Goal: Subscribe to service/newsletter

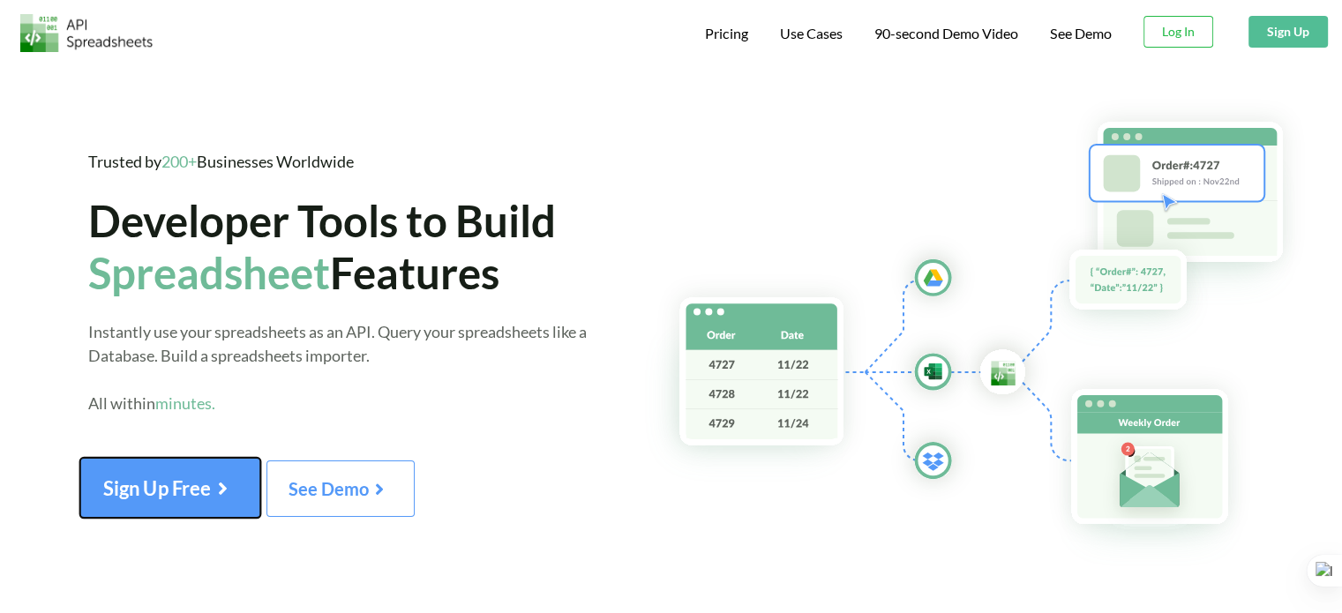
click at [214, 497] on span "Sign Up Free" at bounding box center [170, 487] width 134 height 23
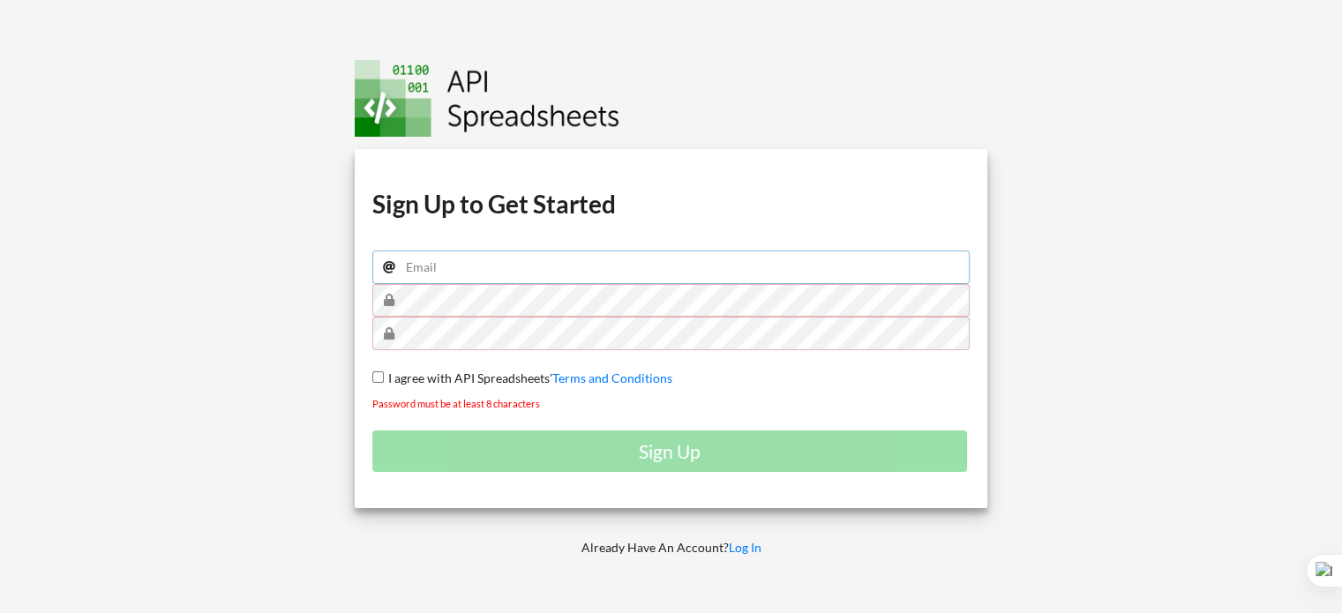
click at [570, 274] on input "email" at bounding box center [671, 267] width 598 height 34
type input "tchungaseminario@gmail.com"
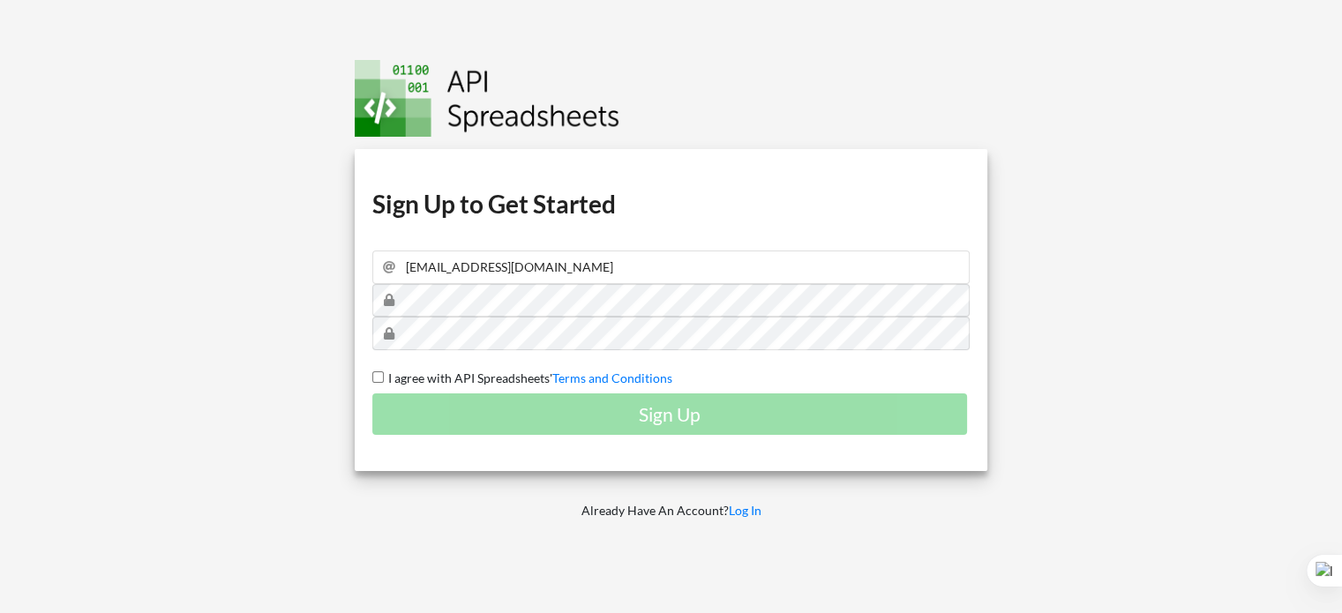
click at [395, 377] on span "I agree with API Spreadsheets'" at bounding box center [468, 377] width 168 height 15
click at [384, 377] on input "I agree with API Spreadsheets' Terms and Conditions" at bounding box center [377, 376] width 11 height 11
checkbox input "true"
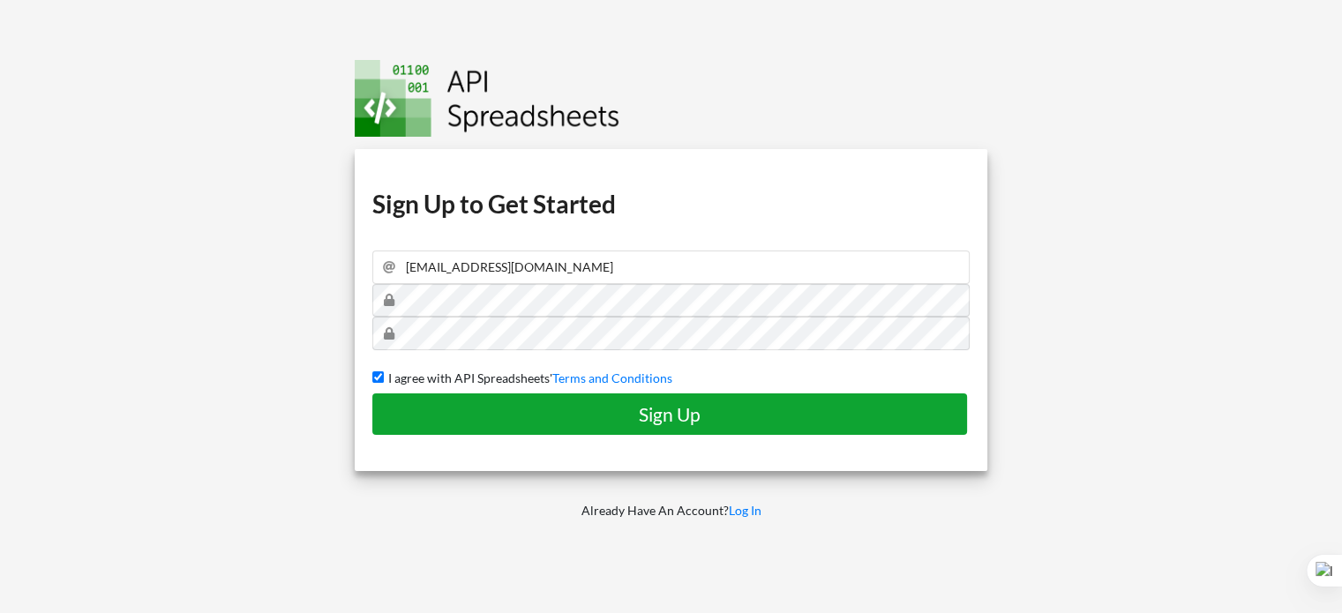
click at [529, 422] on h4 "Sign Up" at bounding box center [669, 414] width 557 height 22
checkbox input "false"
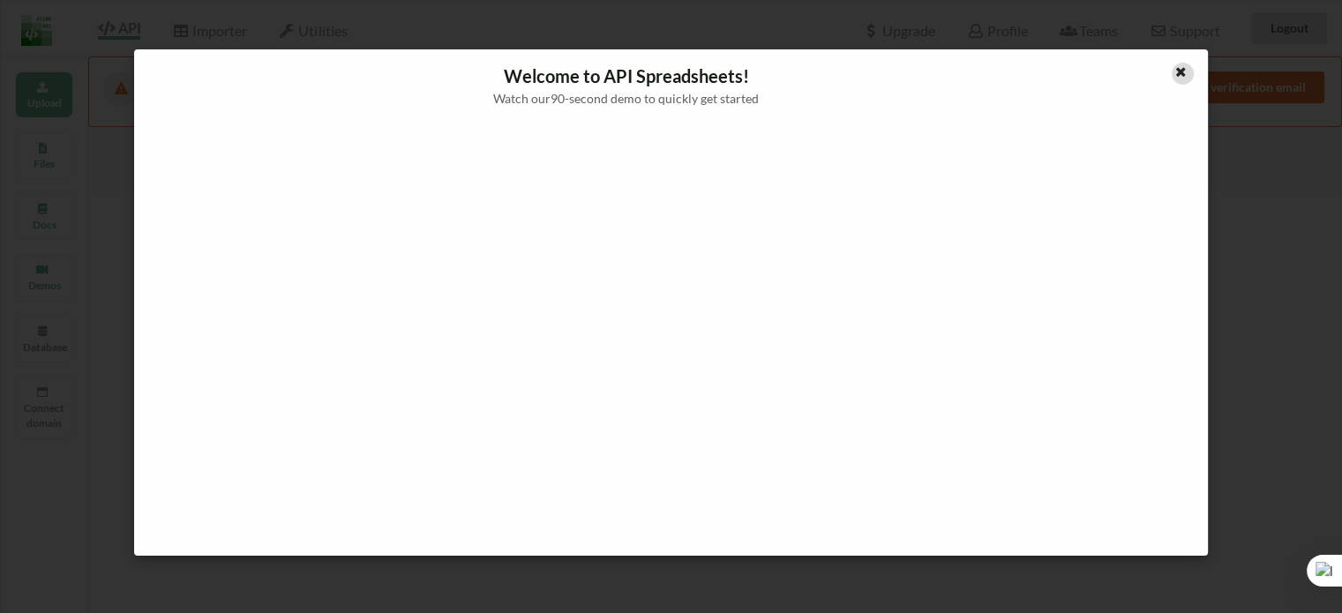
click at [1178, 73] on icon at bounding box center [1180, 70] width 15 height 12
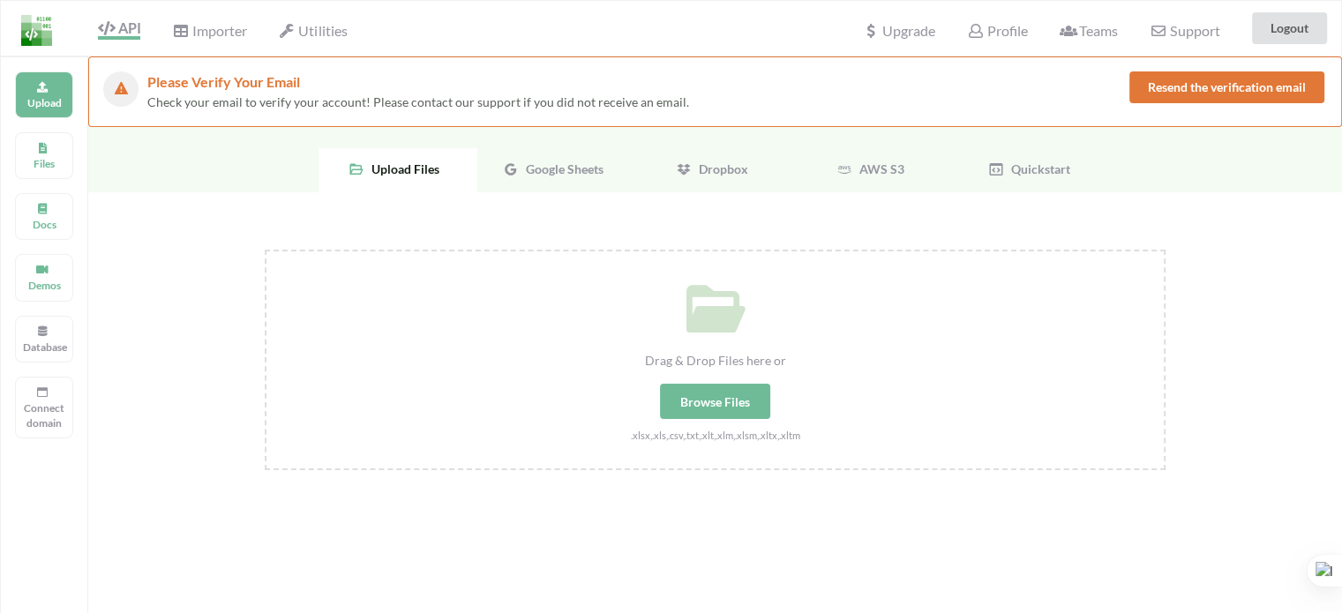
click at [540, 169] on span "Google Sheets" at bounding box center [561, 168] width 85 height 15
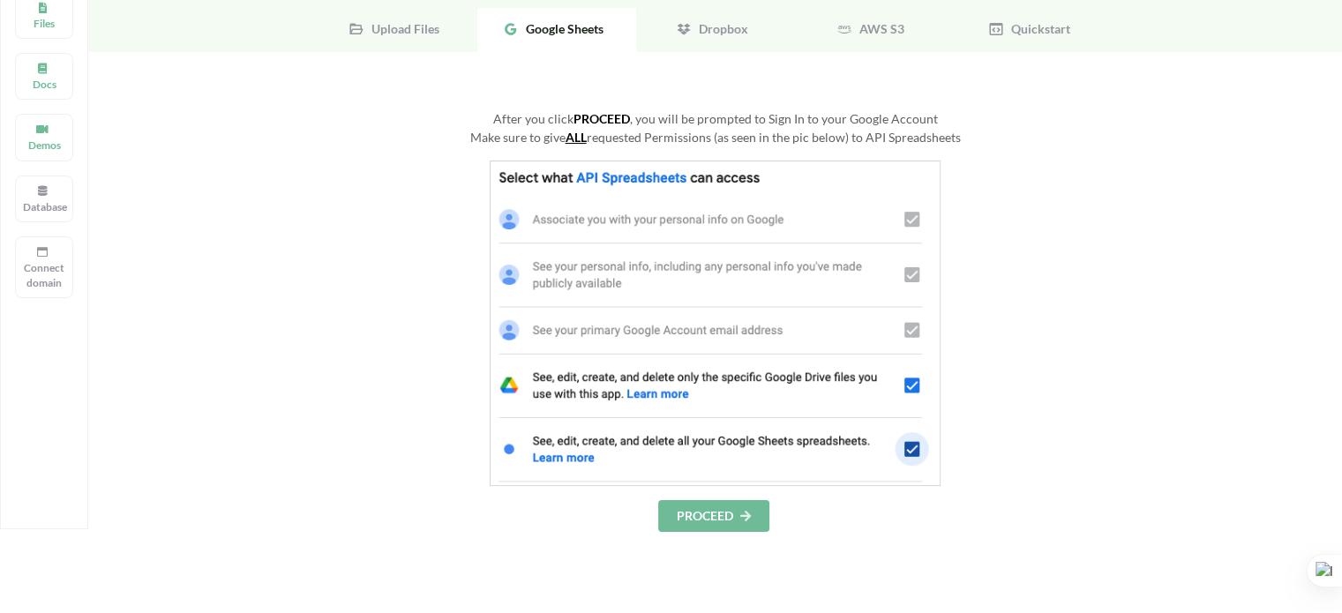
scroll to position [176, 0]
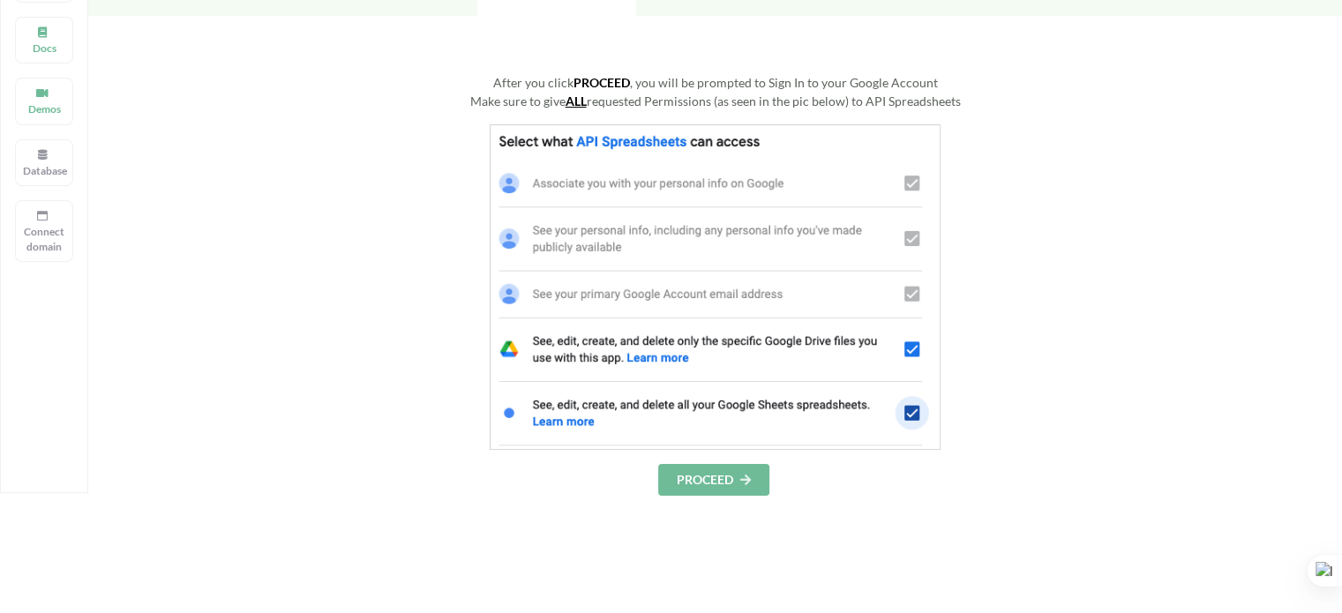
click at [709, 486] on button "PROCEED" at bounding box center [713, 480] width 111 height 32
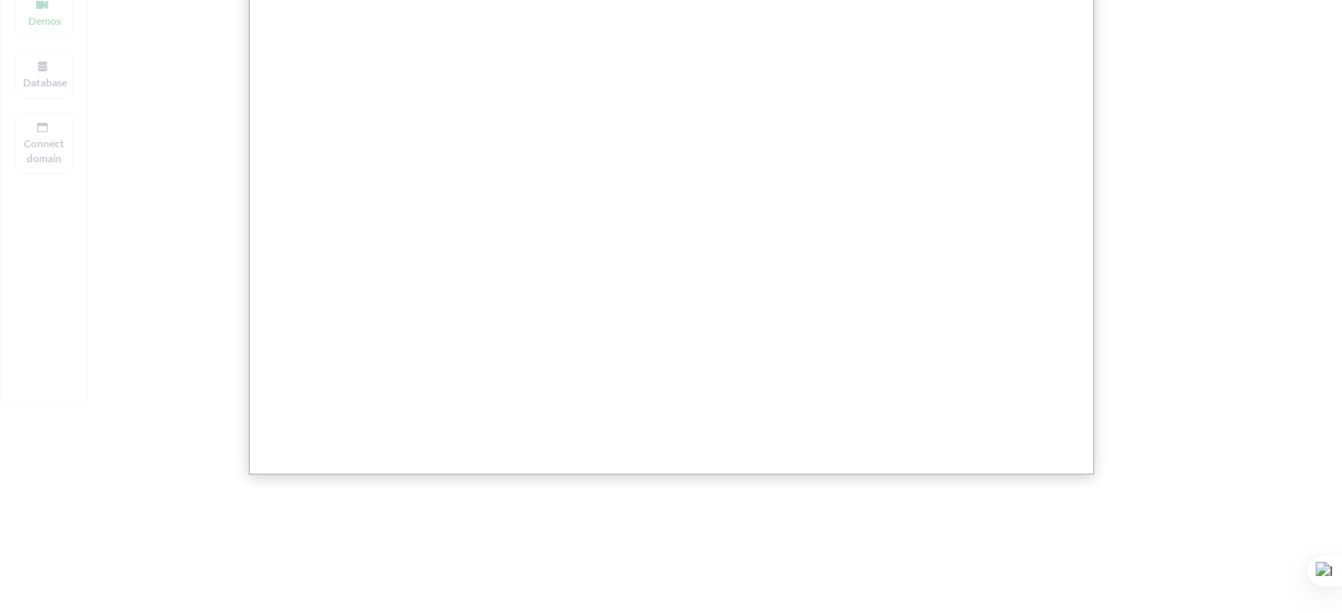
scroll to position [0, 0]
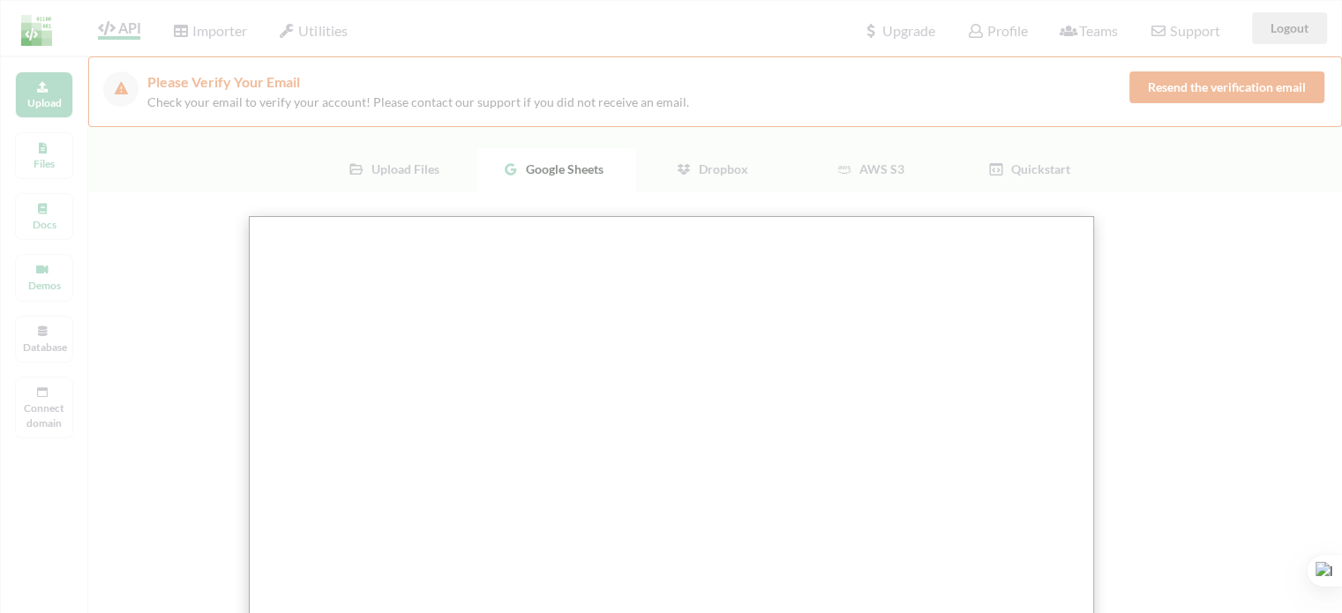
click at [418, 165] on div at bounding box center [677, 582] width 1355 height 1165
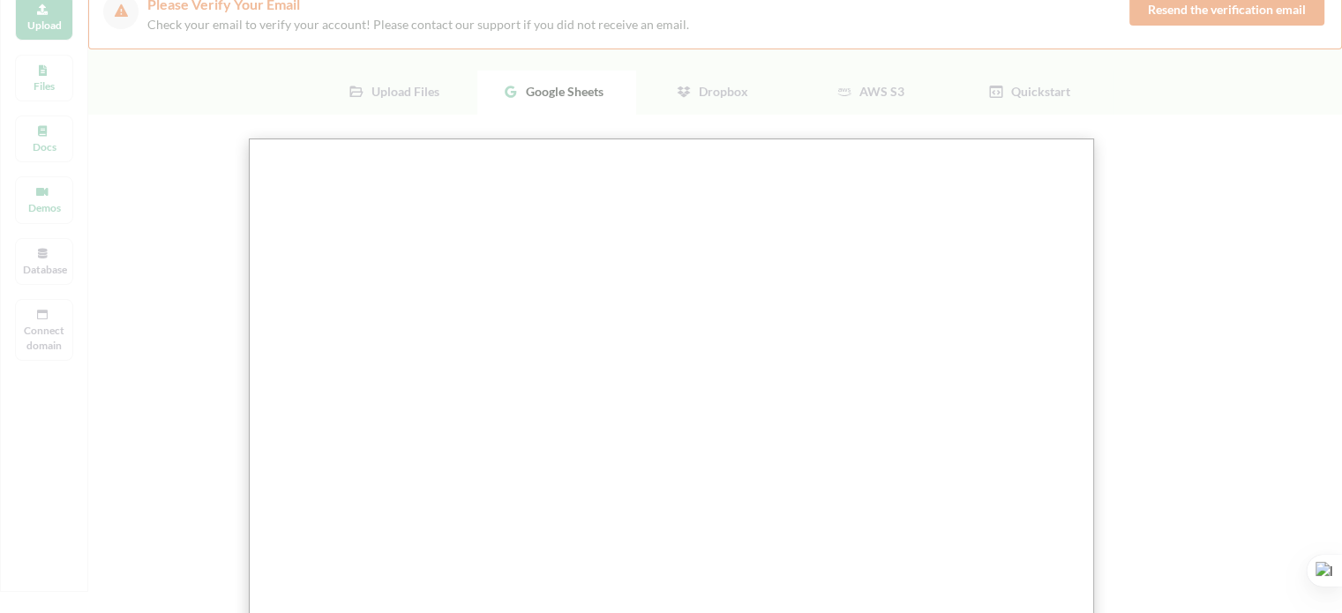
scroll to position [54, 0]
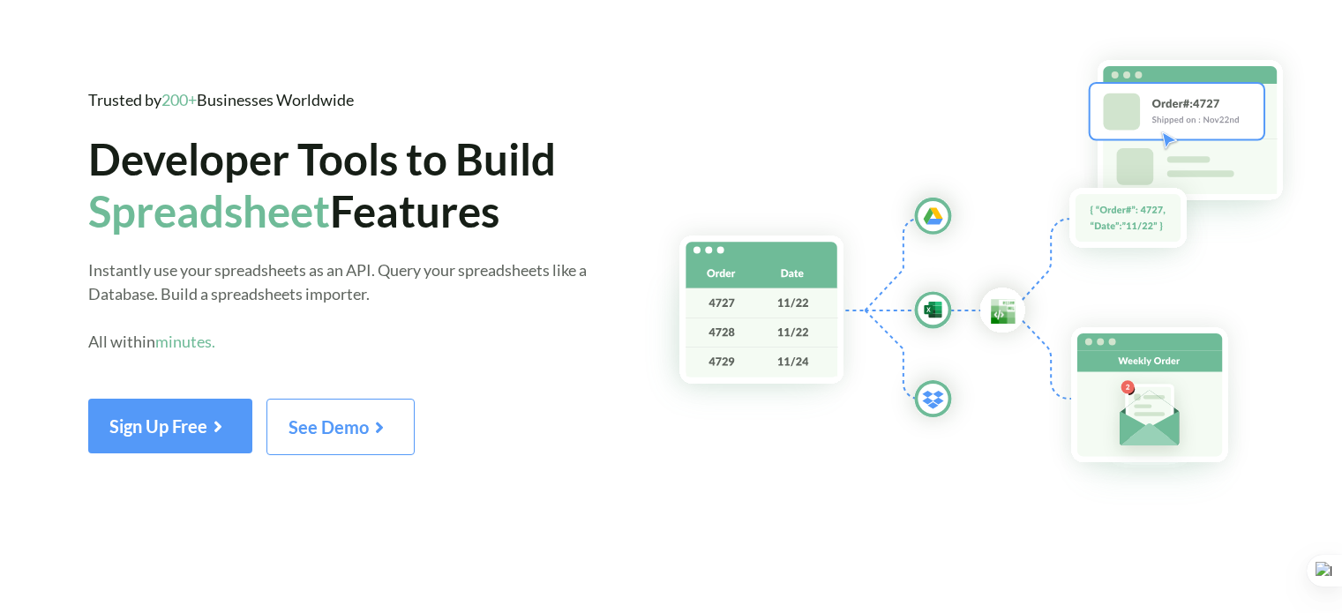
scroll to position [75, 0]
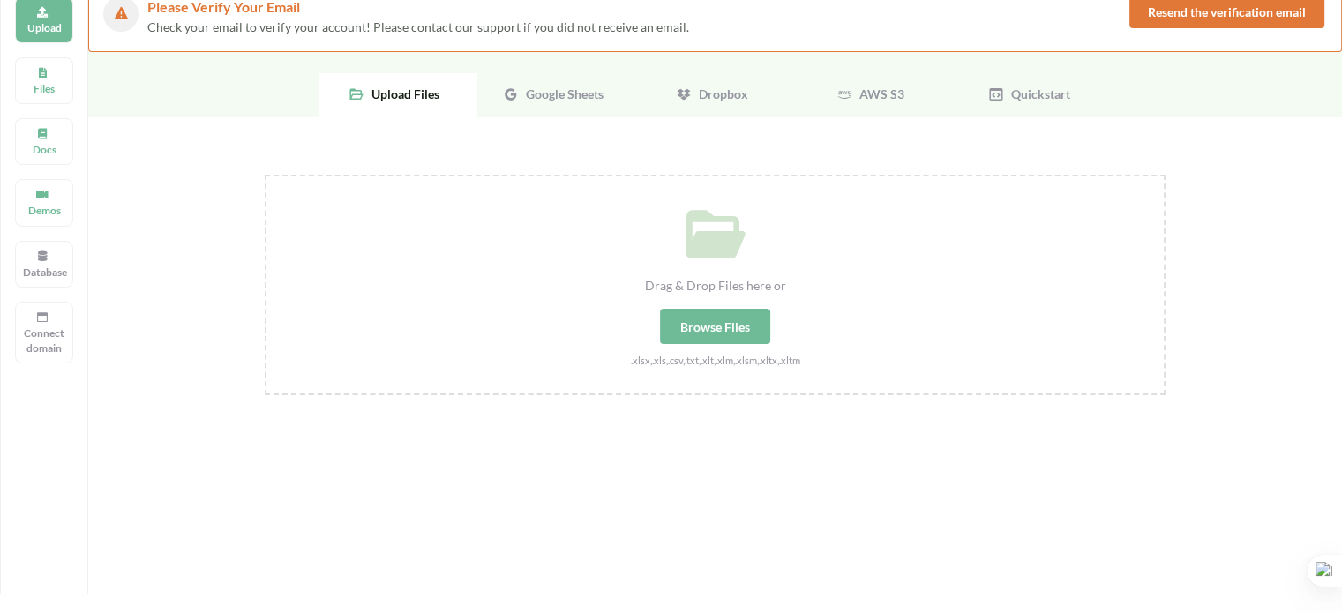
click at [552, 89] on span "Google Sheets" at bounding box center [561, 93] width 85 height 15
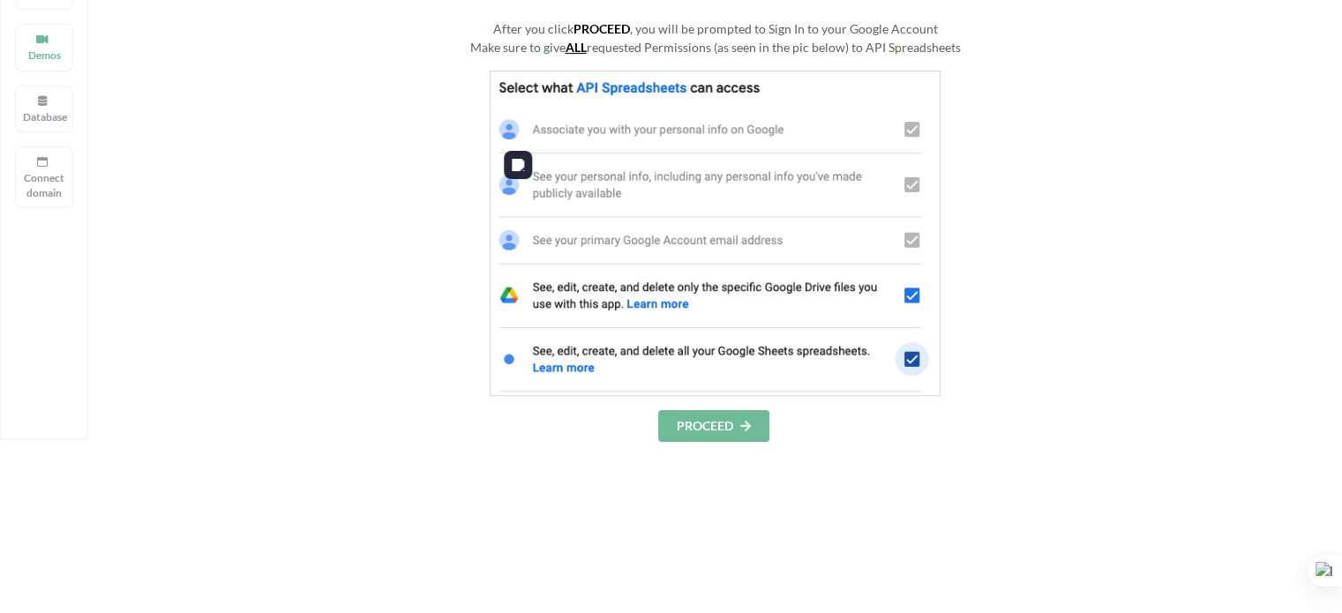
scroll to position [163, 0]
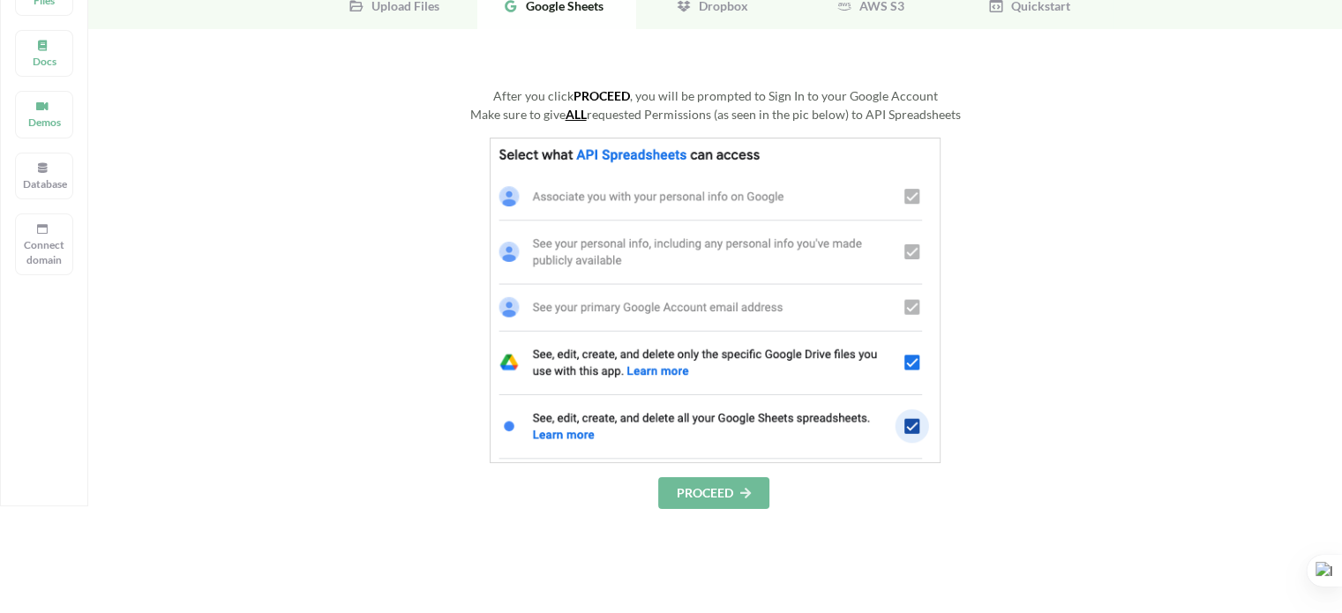
click at [702, 487] on button "PROCEED" at bounding box center [713, 493] width 111 height 32
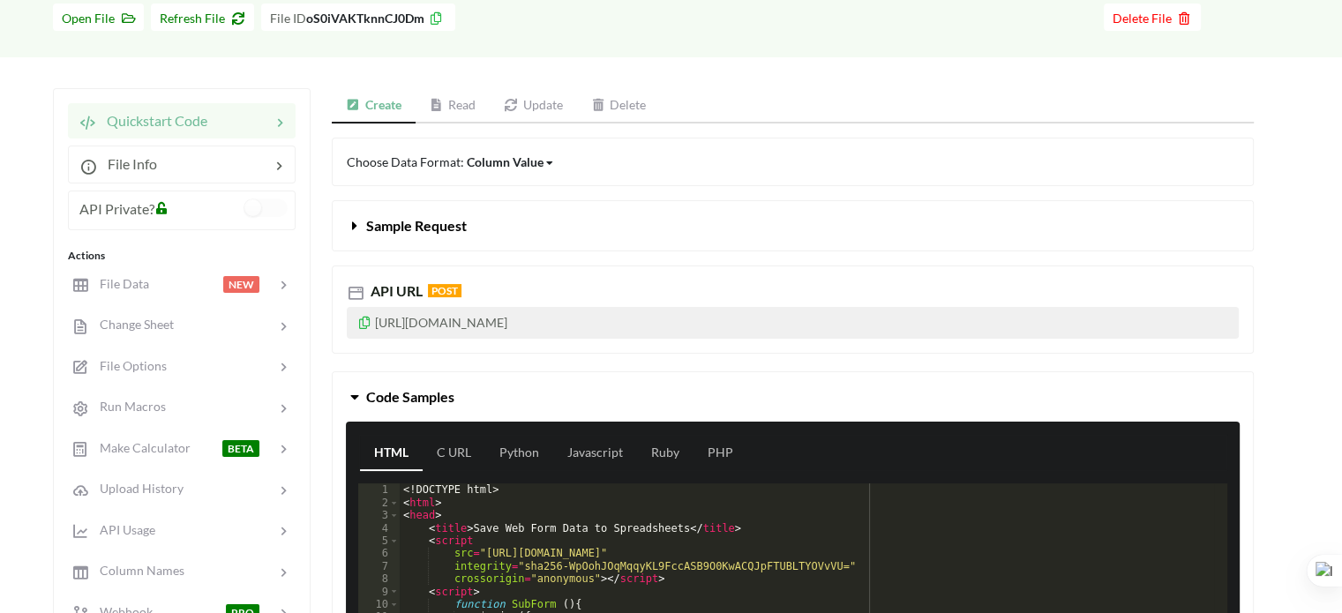
scroll to position [163, 0]
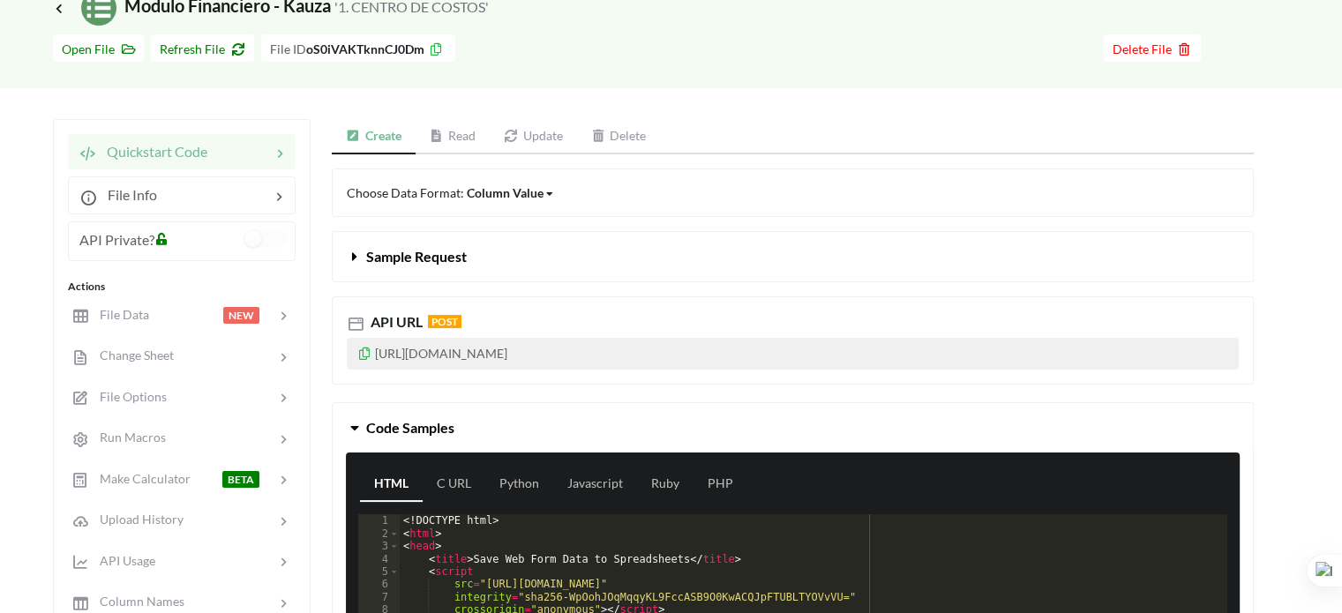
click at [465, 141] on link "Read" at bounding box center [452, 136] width 75 height 35
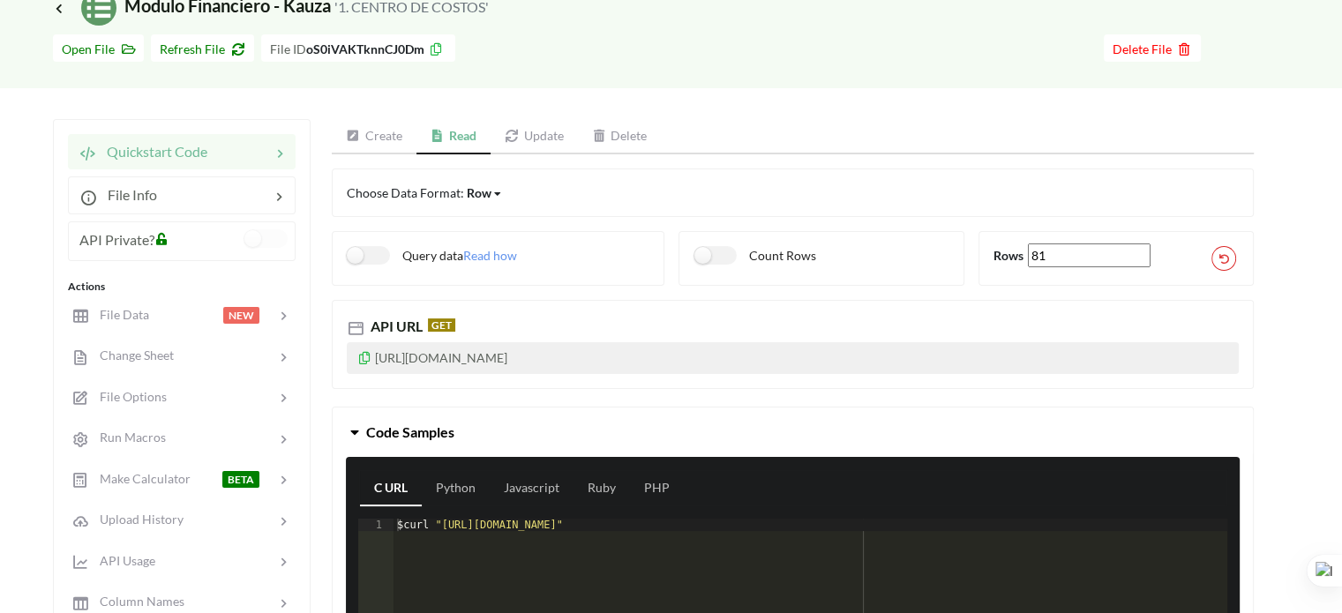
click at [366, 356] on icon at bounding box center [364, 355] width 15 height 12
